Goal: Task Accomplishment & Management: Complete application form

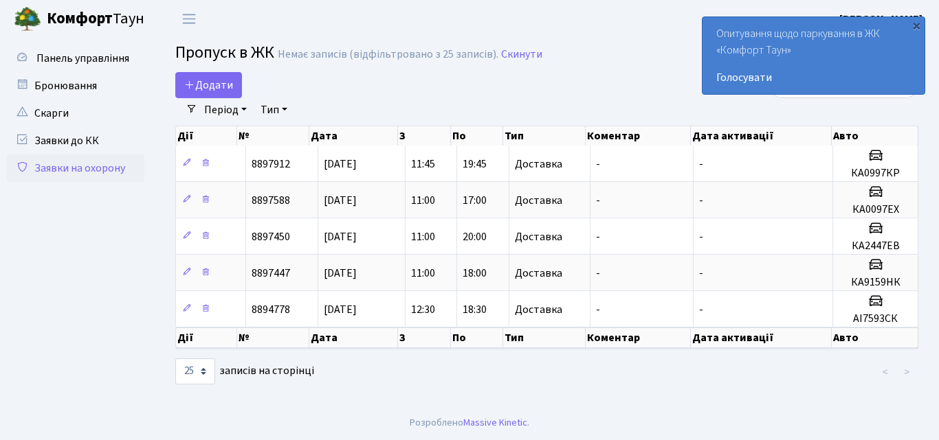
select select "25"
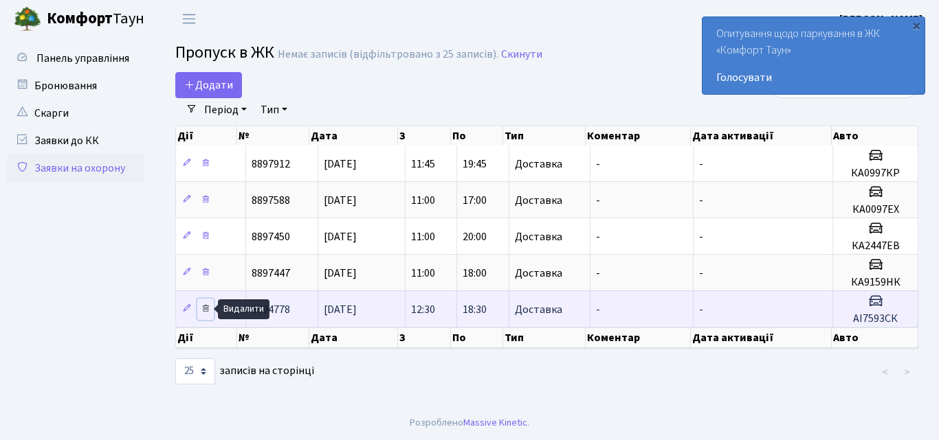
click at [210, 309] on icon at bounding box center [206, 309] width 10 height 10
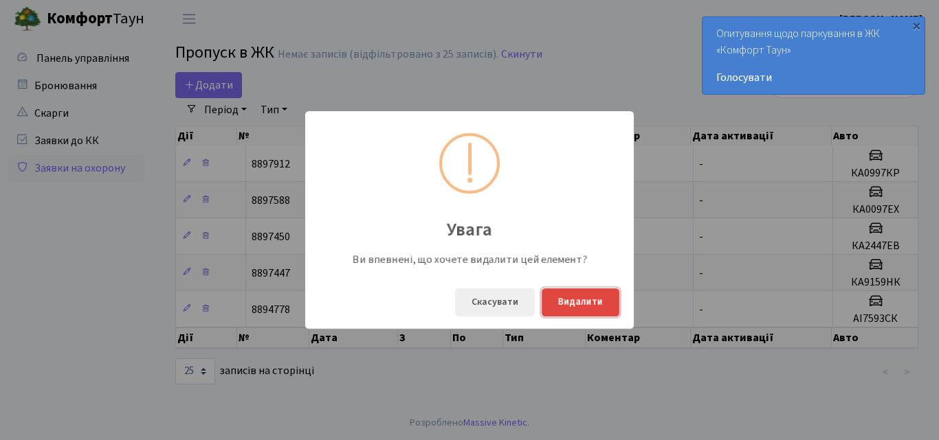
click at [568, 301] on button "Видалити" at bounding box center [580, 303] width 78 height 28
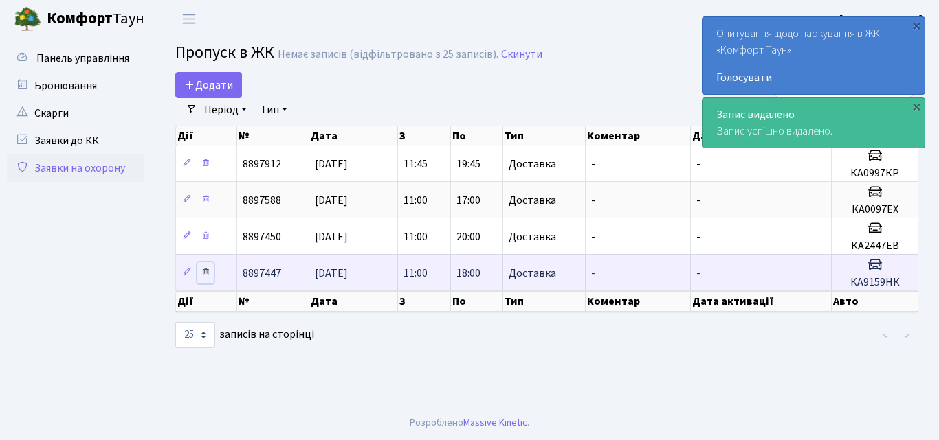
click at [206, 271] on icon at bounding box center [206, 272] width 10 height 10
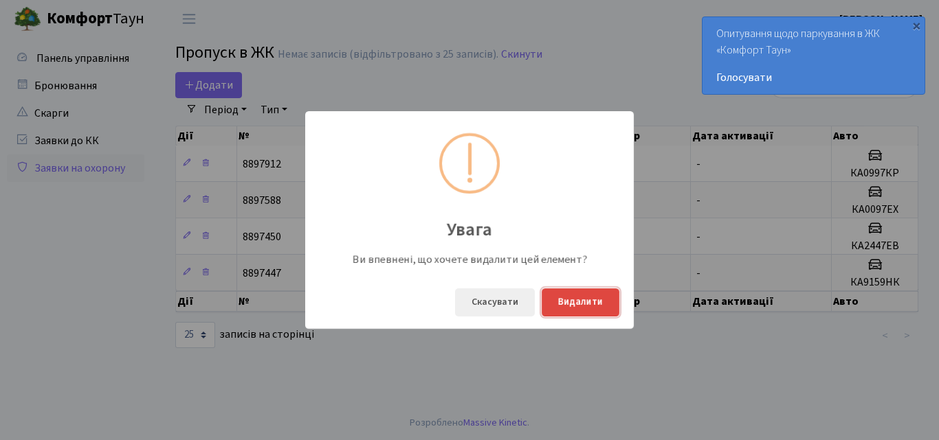
click at [578, 306] on button "Видалити" at bounding box center [580, 303] width 78 height 28
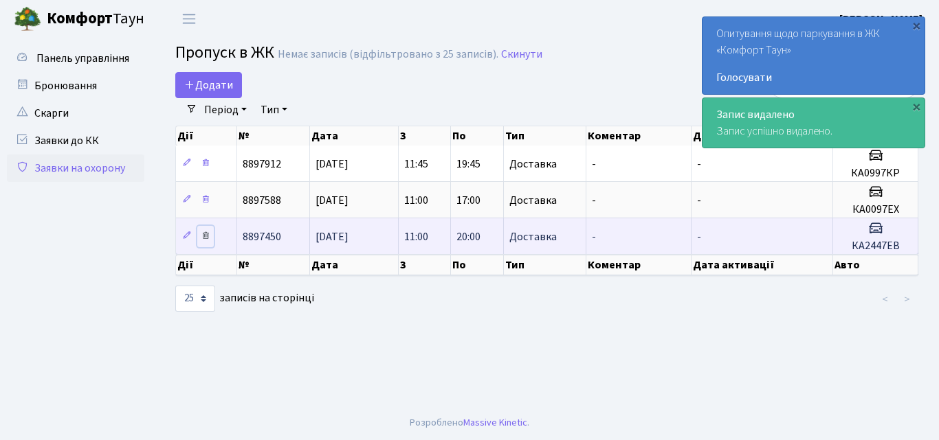
click at [209, 238] on icon at bounding box center [206, 236] width 10 height 10
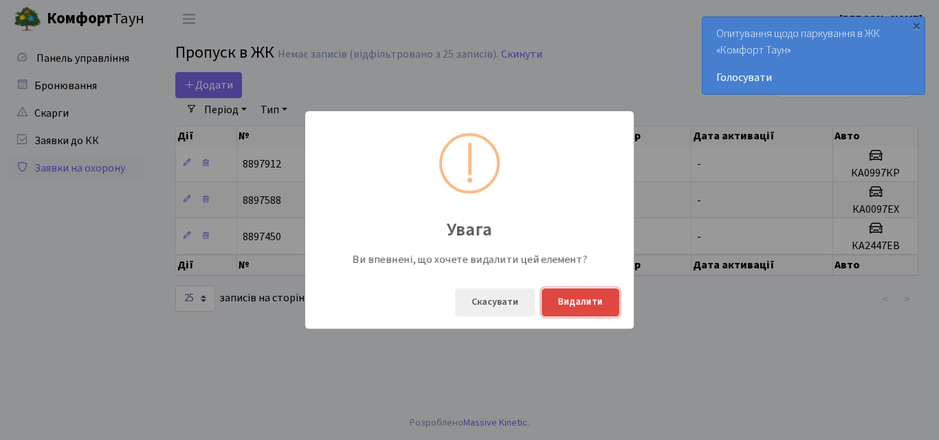
click at [585, 302] on button "Видалити" at bounding box center [580, 303] width 78 height 28
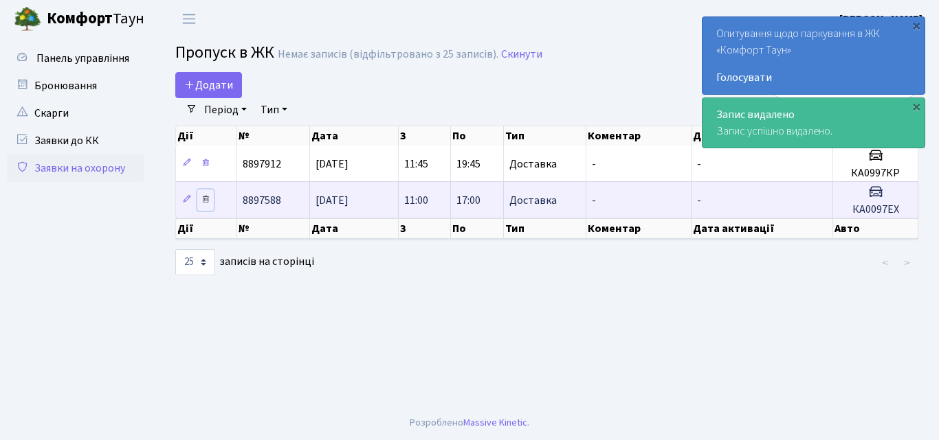
click at [208, 201] on icon at bounding box center [206, 199] width 10 height 10
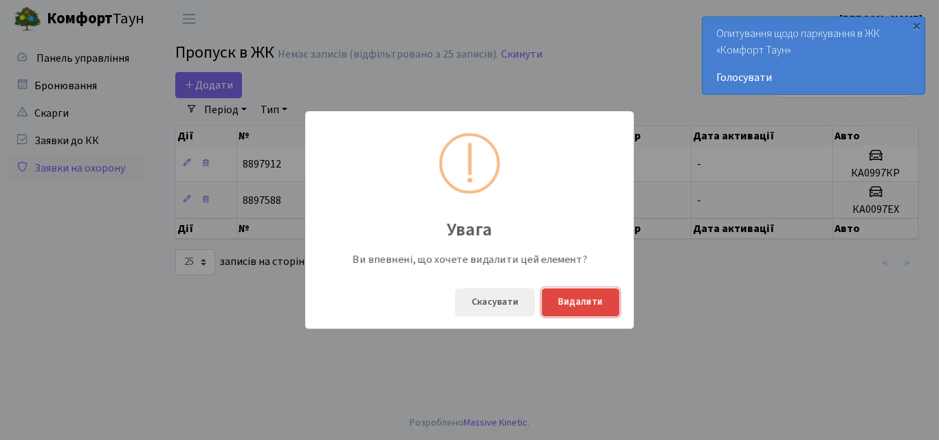
click at [579, 308] on button "Видалити" at bounding box center [580, 303] width 78 height 28
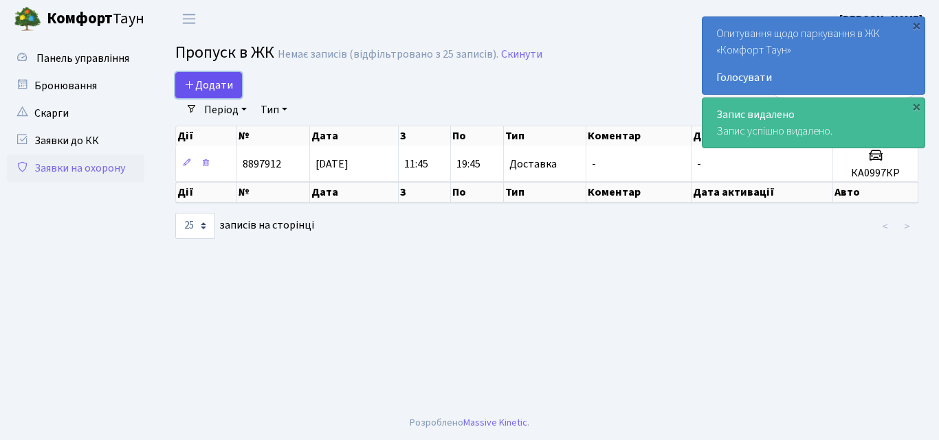
click at [230, 88] on span "Додати" at bounding box center [208, 85] width 49 height 15
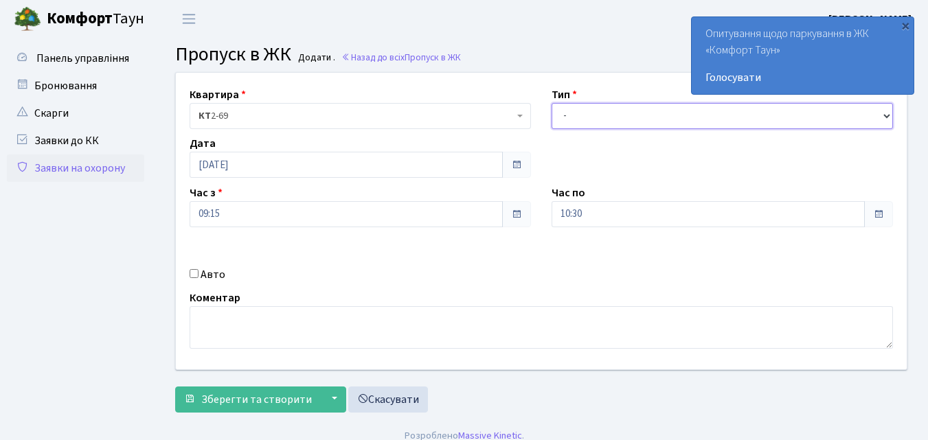
click at [579, 111] on select "- Доставка Таксі Гості Сервіс" at bounding box center [723, 116] width 342 height 26
select select "1"
click at [552, 103] on select "- Доставка Таксі Гості Сервіс" at bounding box center [723, 116] width 342 height 26
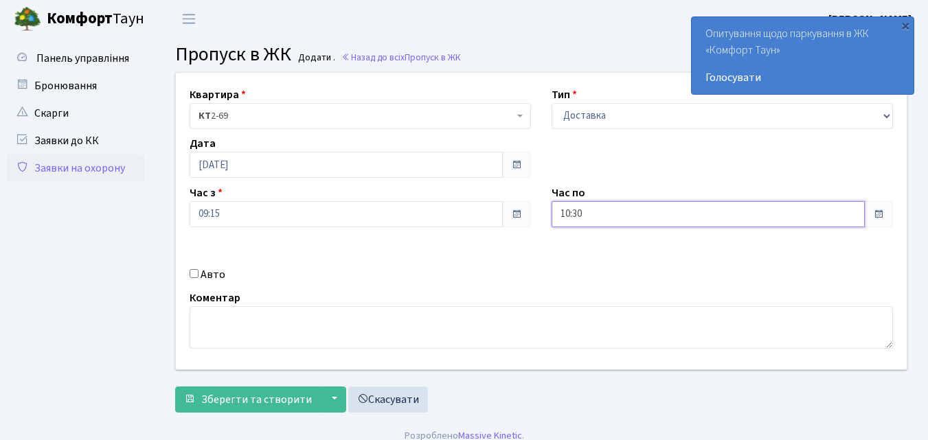
click at [596, 214] on input "10:30" at bounding box center [708, 214] width 313 height 26
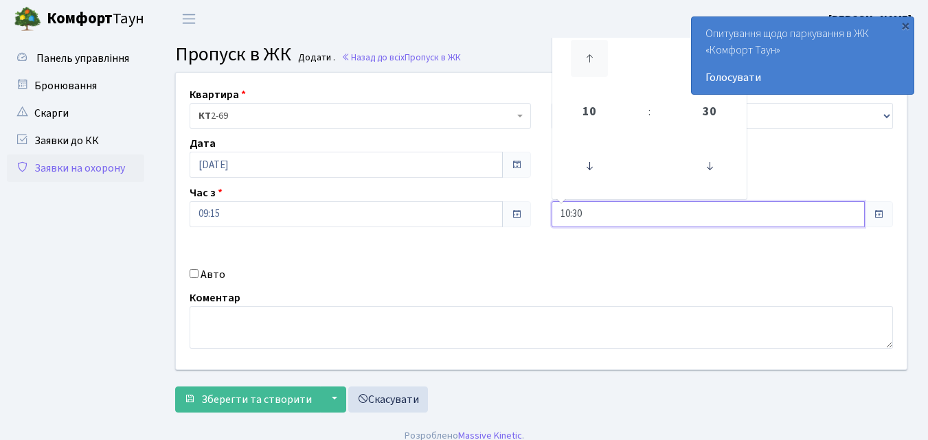
click at [594, 62] on icon at bounding box center [589, 58] width 37 height 37
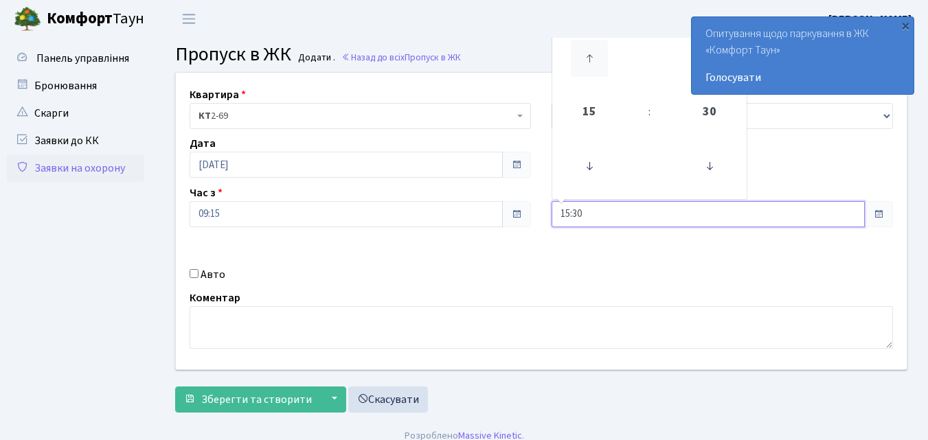
click at [589, 58] on icon at bounding box center [589, 58] width 37 height 37
type input "18:30"
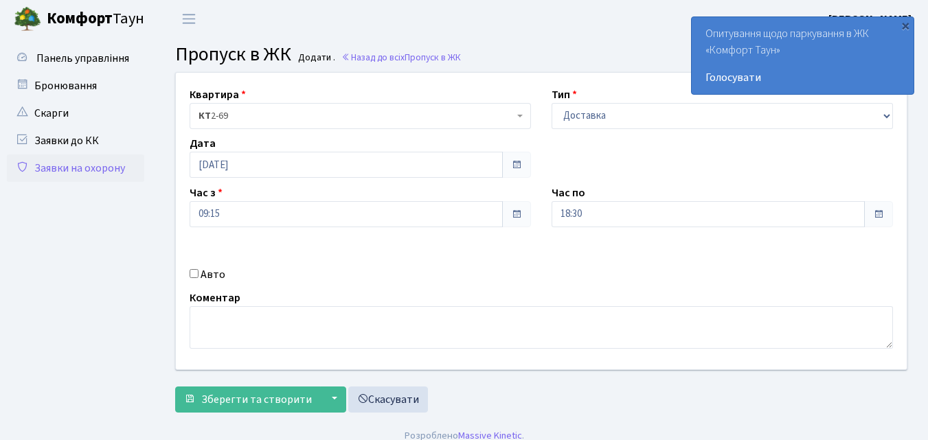
click at [197, 275] on input "Авто" at bounding box center [194, 273] width 9 height 9
checkbox input "true"
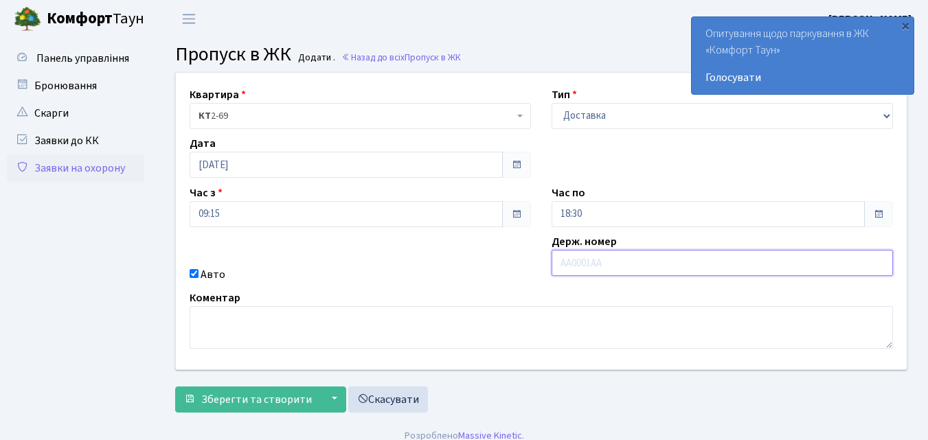
click at [563, 263] on input "text" at bounding box center [723, 263] width 342 height 26
type input "КА0189ВЕ"
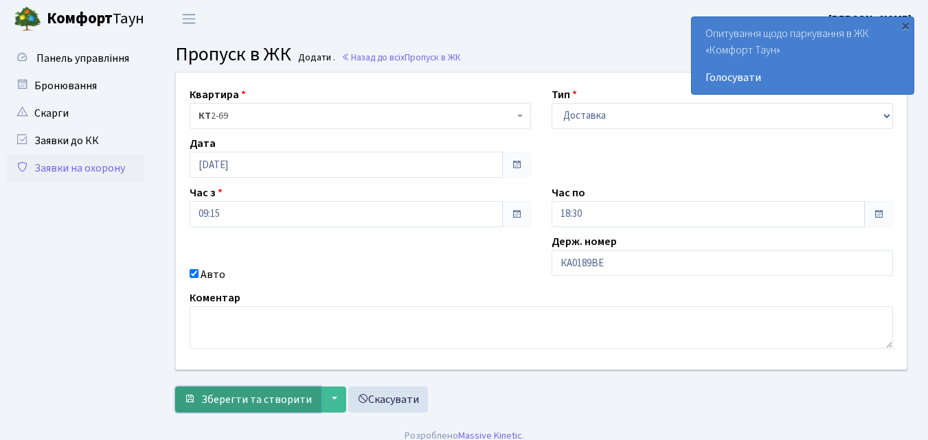
click at [243, 400] on span "Зберегти та створити" at bounding box center [256, 399] width 111 height 15
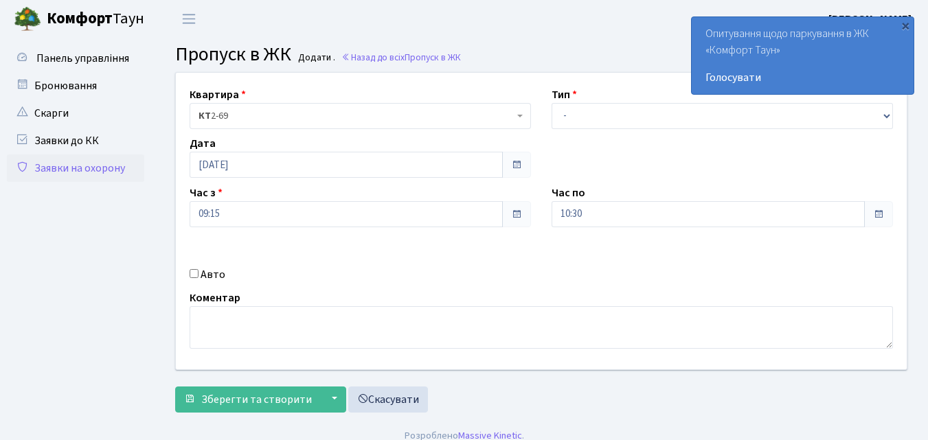
click at [71, 170] on link "Заявки на охорону" at bounding box center [75, 168] width 137 height 27
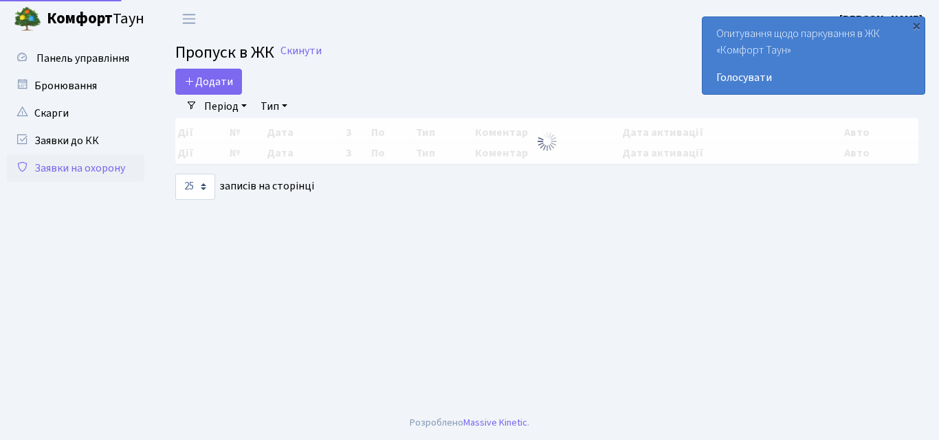
select select "25"
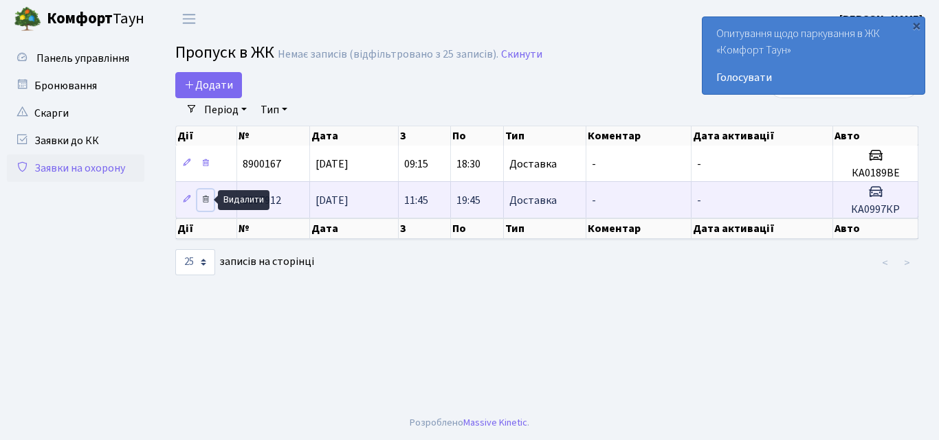
click at [207, 198] on icon at bounding box center [206, 199] width 10 height 10
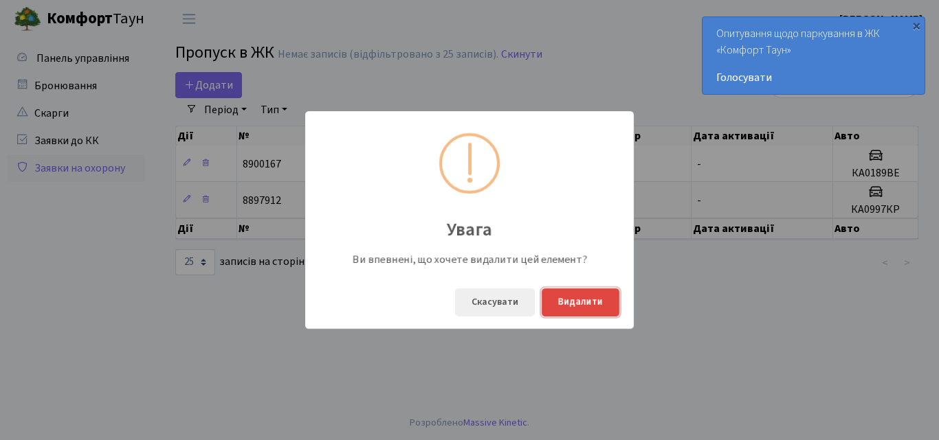
click at [574, 304] on button "Видалити" at bounding box center [580, 303] width 78 height 28
